Goal: Task Accomplishment & Management: Manage account settings

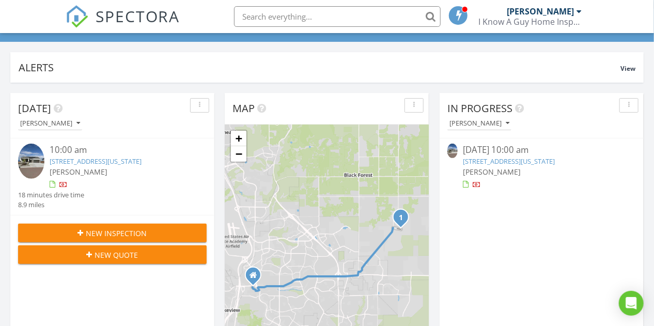
scroll to position [66, 0]
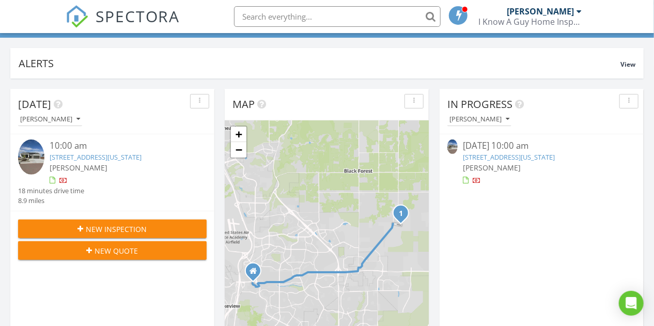
click at [201, 99] on div "button" at bounding box center [200, 101] width 10 height 7
click at [176, 93] on div "Today Mark Wester" at bounding box center [112, 111] width 204 height 45
click at [196, 100] on div "button" at bounding box center [200, 101] width 10 height 7
click at [213, 120] on div "Refresh" at bounding box center [217, 124] width 37 height 12
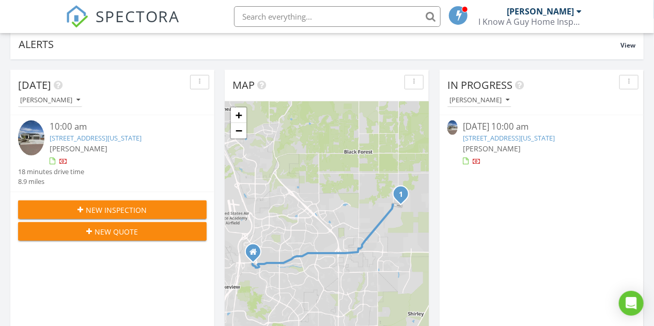
scroll to position [0, 0]
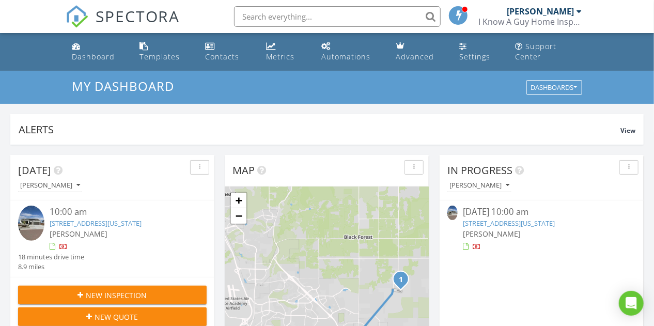
click at [633, 170] on div "button" at bounding box center [629, 167] width 10 height 7
click at [127, 220] on link "9802 Bison Vly Trl, Colorado Springs, CO 80908" at bounding box center [96, 222] width 92 height 9
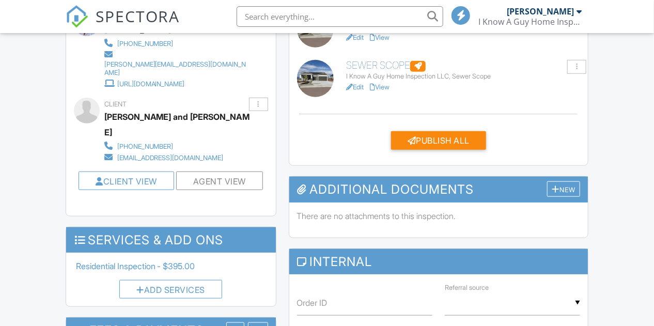
scroll to position [317, 0]
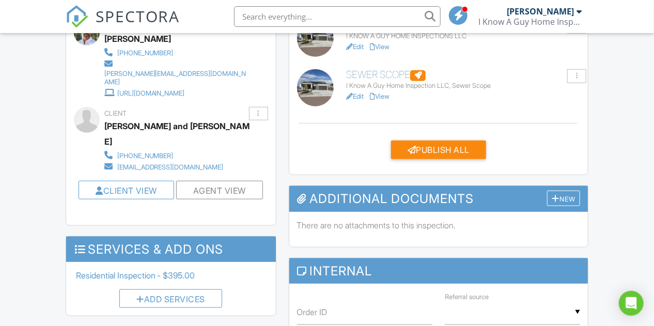
click at [360, 100] on link "Edit" at bounding box center [355, 96] width 18 height 8
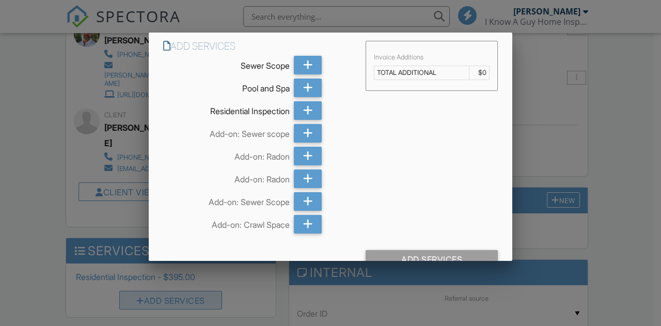
scroll to position [317, 0]
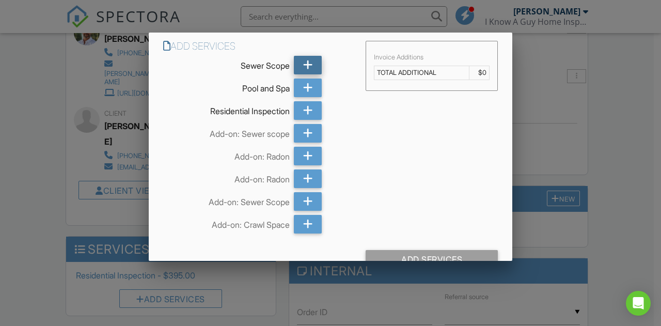
click at [308, 62] on icon at bounding box center [308, 65] width 10 height 19
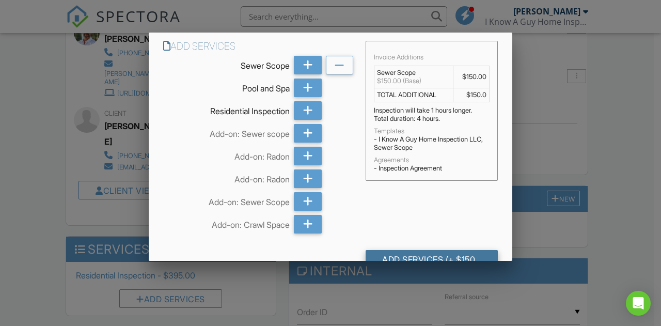
click at [434, 255] on div "Add Services (+ $150.0)" at bounding box center [432, 259] width 132 height 19
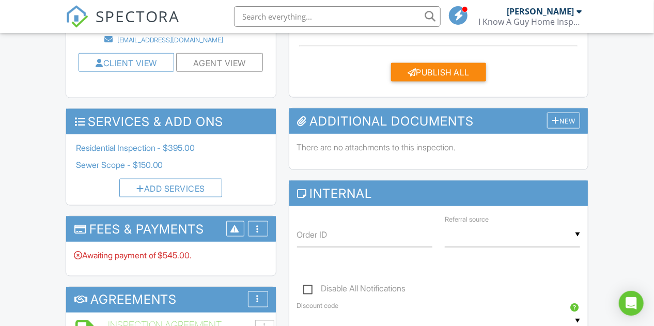
scroll to position [560, 0]
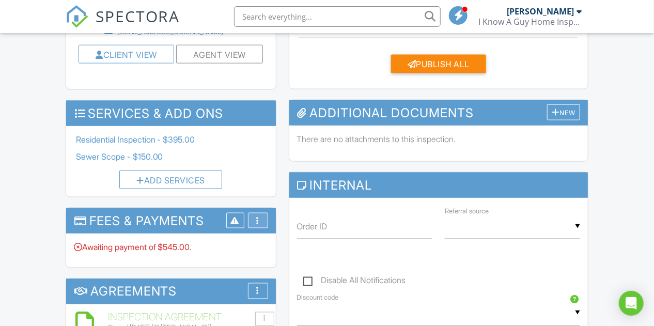
click at [256, 220] on div "More" at bounding box center [258, 221] width 20 height 16
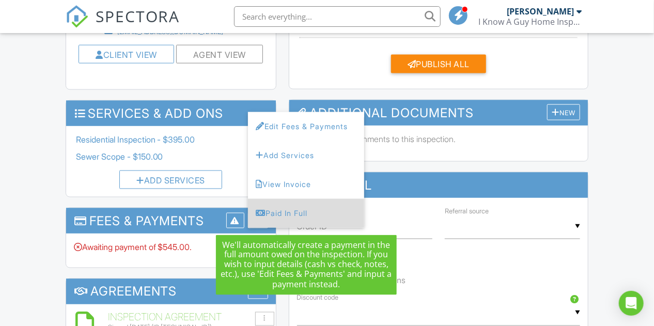
click at [269, 213] on div "Paid In Full" at bounding box center [306, 213] width 100 height 12
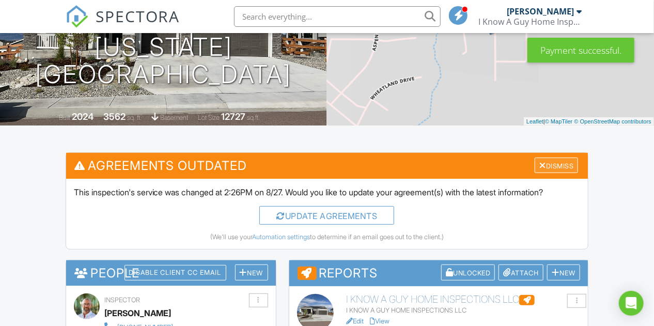
click at [565, 170] on div "Dismiss" at bounding box center [555, 165] width 43 height 16
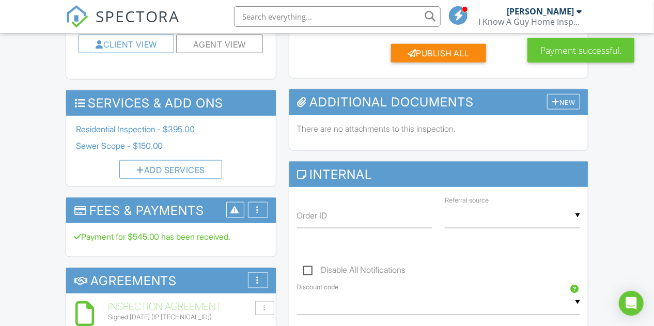
scroll to position [461, 0]
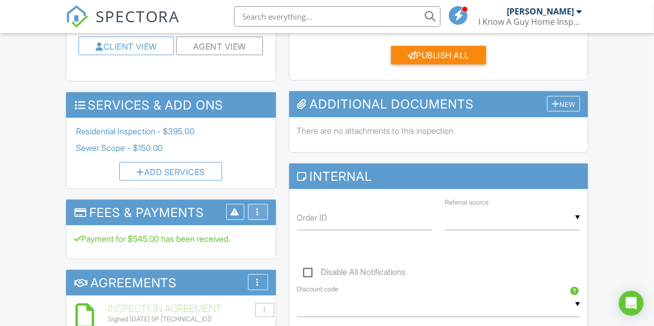
click at [260, 205] on div "More" at bounding box center [258, 212] width 20 height 16
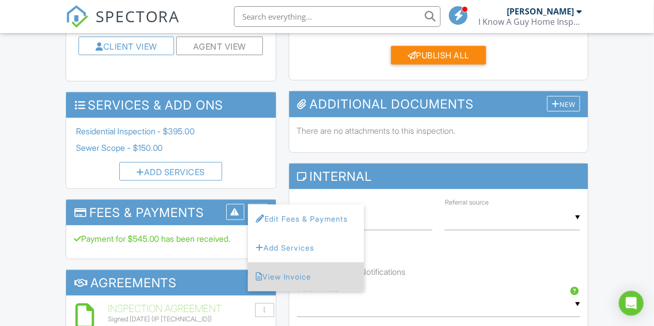
click at [316, 263] on li "View Invoice" at bounding box center [306, 276] width 116 height 29
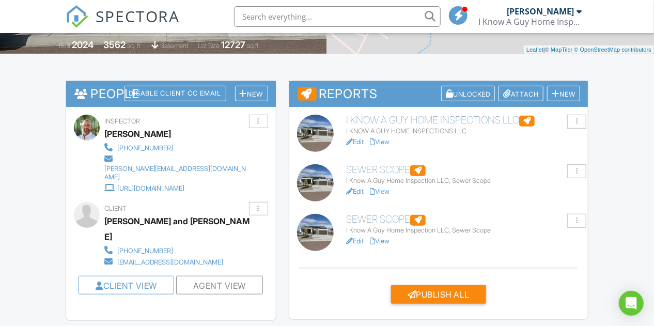
scroll to position [226, 0]
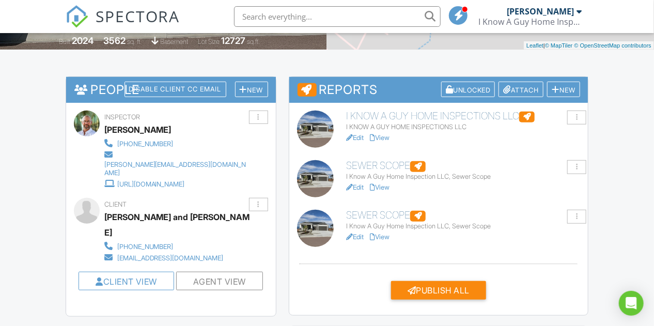
click at [384, 241] on link "View" at bounding box center [380, 237] width 20 height 8
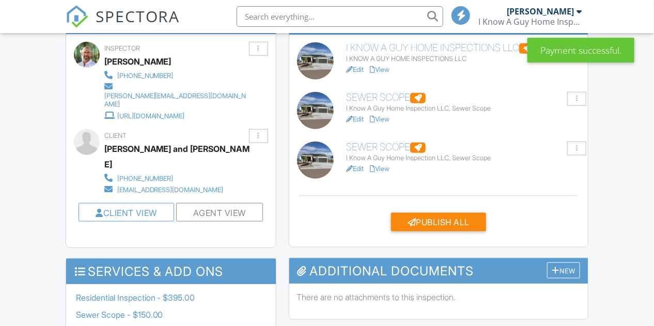
scroll to position [402, 0]
click at [577, 152] on div at bounding box center [577, 148] width 2 height 7
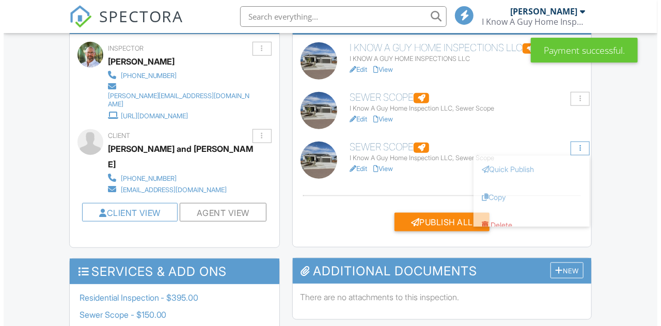
scroll to position [0, 0]
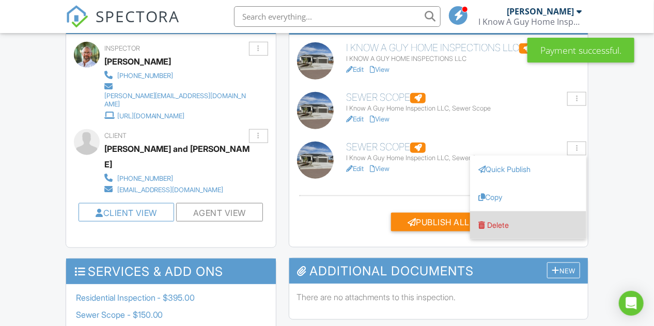
click at [522, 231] on link "Delete" at bounding box center [528, 224] width 100 height 11
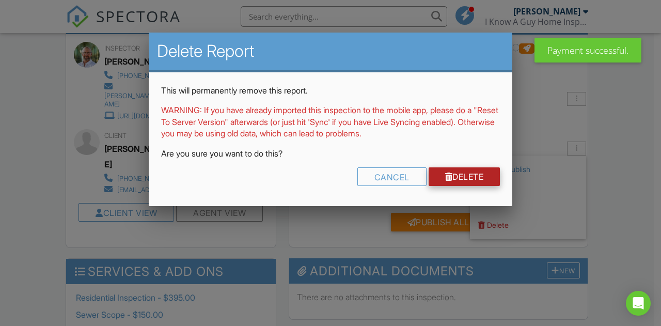
click at [475, 174] on link "Delete" at bounding box center [465, 176] width 72 height 19
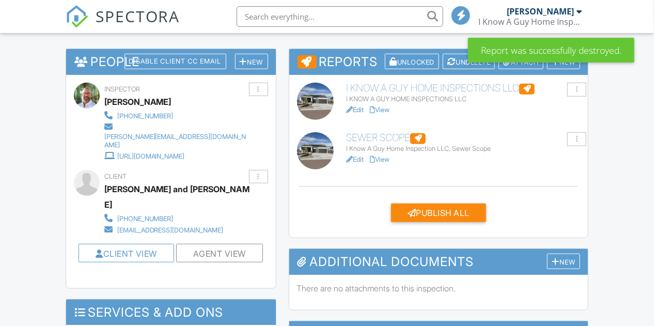
click at [389, 163] on link "View" at bounding box center [380, 159] width 20 height 8
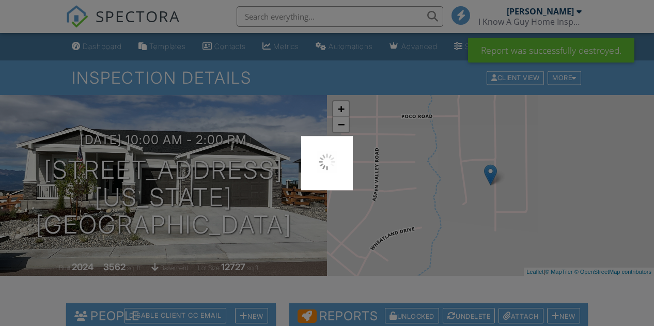
scroll to position [243, 0]
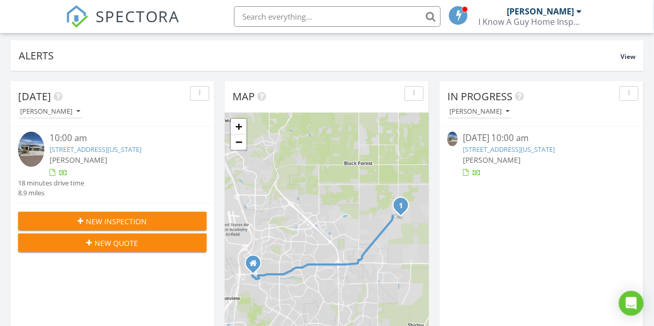
scroll to position [62, 0]
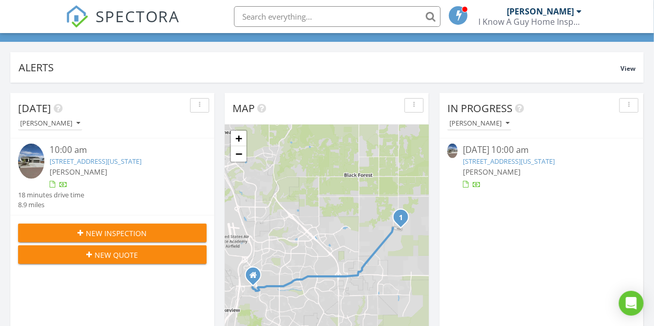
click at [539, 162] on link "[STREET_ADDRESS][US_STATE]" at bounding box center [509, 160] width 92 height 9
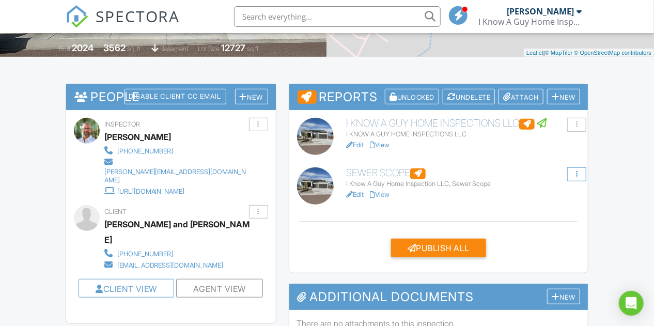
click at [577, 178] on div at bounding box center [577, 174] width 2 height 7
click at [523, 173] on div "I KNOW A GUY HOME INSPECTIONS LLC I KNOW A GUY HOME INSPECTIONS LLC Edit View C…" at bounding box center [438, 191] width 299 height 163
click at [389, 198] on link "View" at bounding box center [380, 195] width 20 height 8
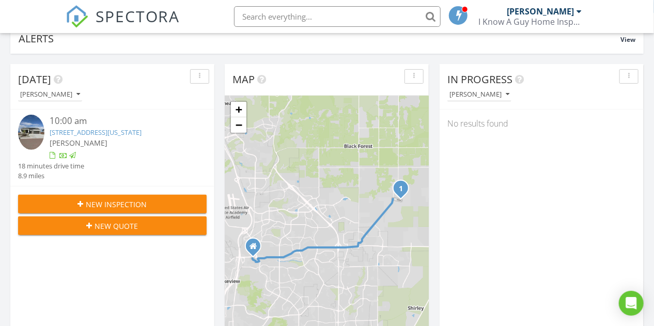
scroll to position [132, 0]
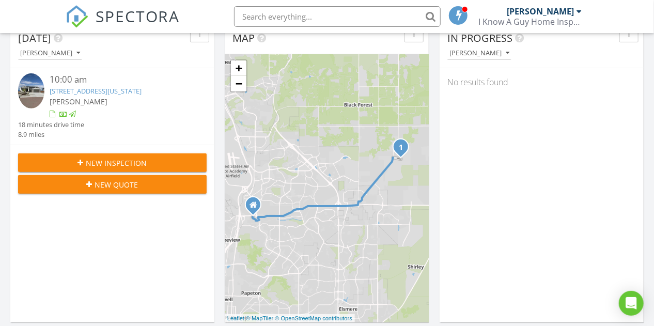
click at [140, 91] on link "9802 Bison Vly Trl, Colorado Springs, CO 80908" at bounding box center [96, 90] width 92 height 9
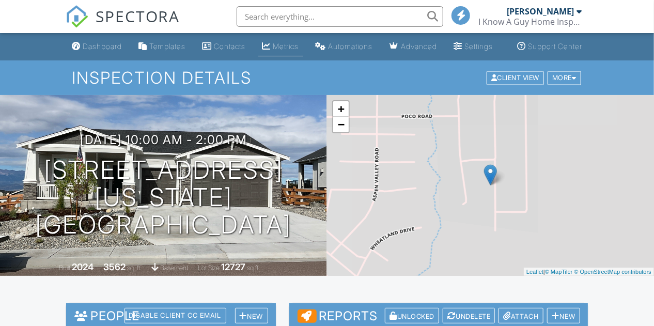
click at [281, 50] on link "Metrics" at bounding box center [280, 46] width 45 height 19
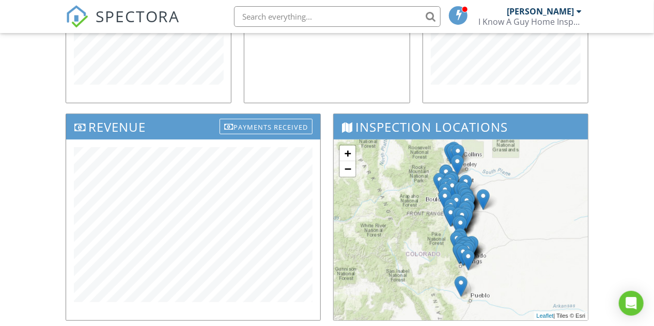
scroll to position [307, 0]
